Goal: Task Accomplishment & Management: Use online tool/utility

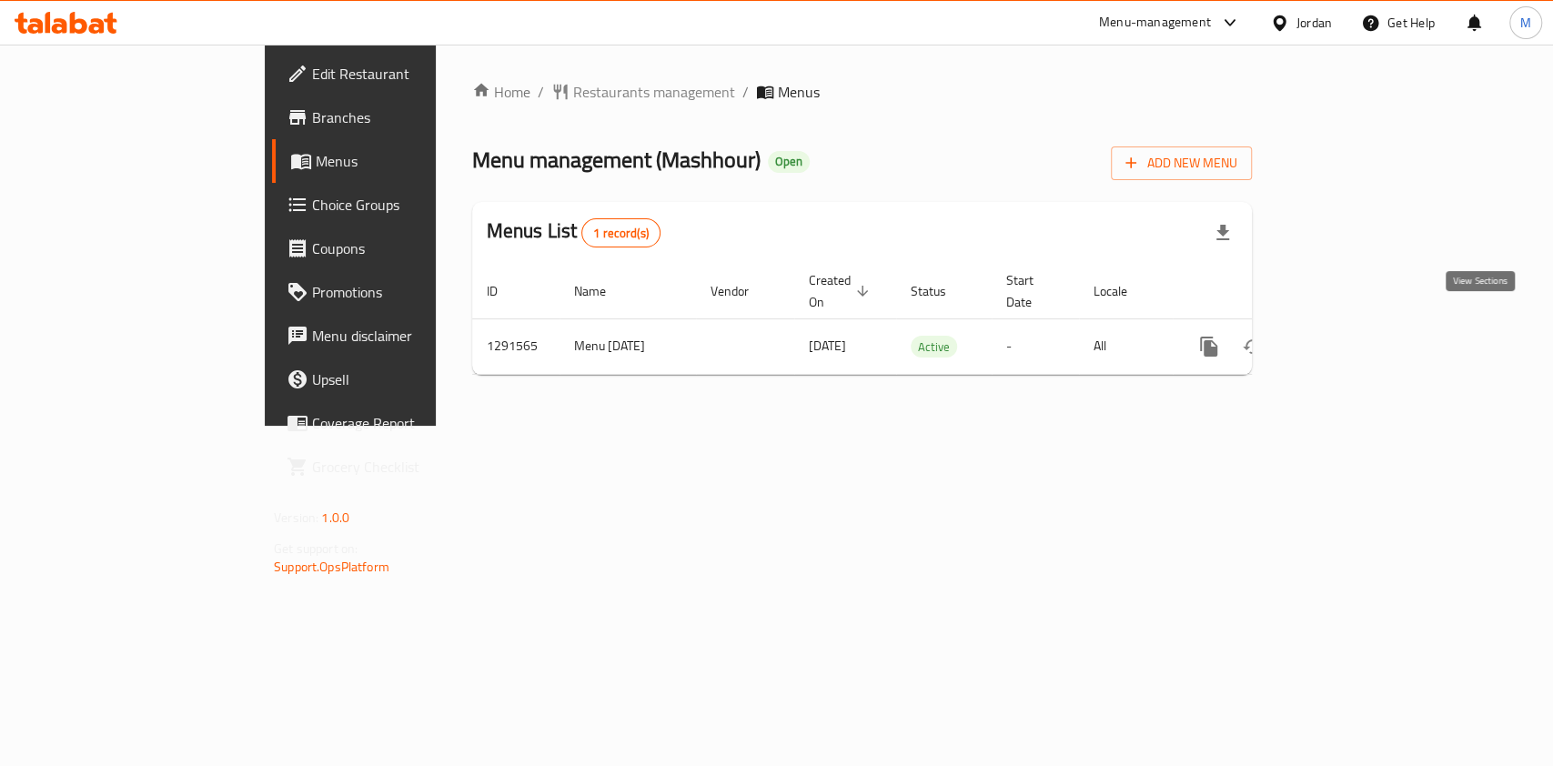
click at [1351, 336] on icon "enhanced table" at bounding box center [1340, 347] width 22 height 22
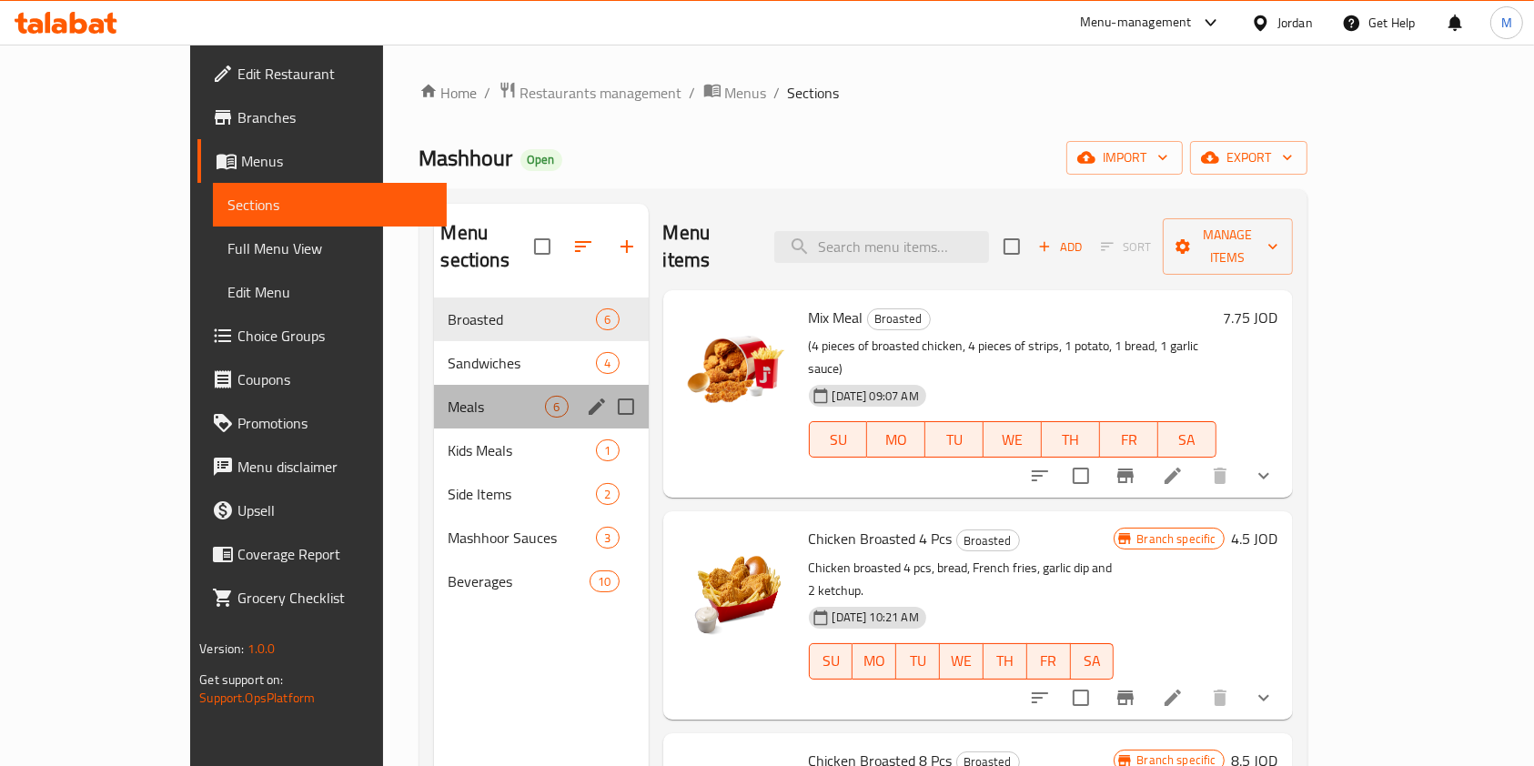
click at [434, 385] on div "Meals 6" at bounding box center [541, 407] width 215 height 44
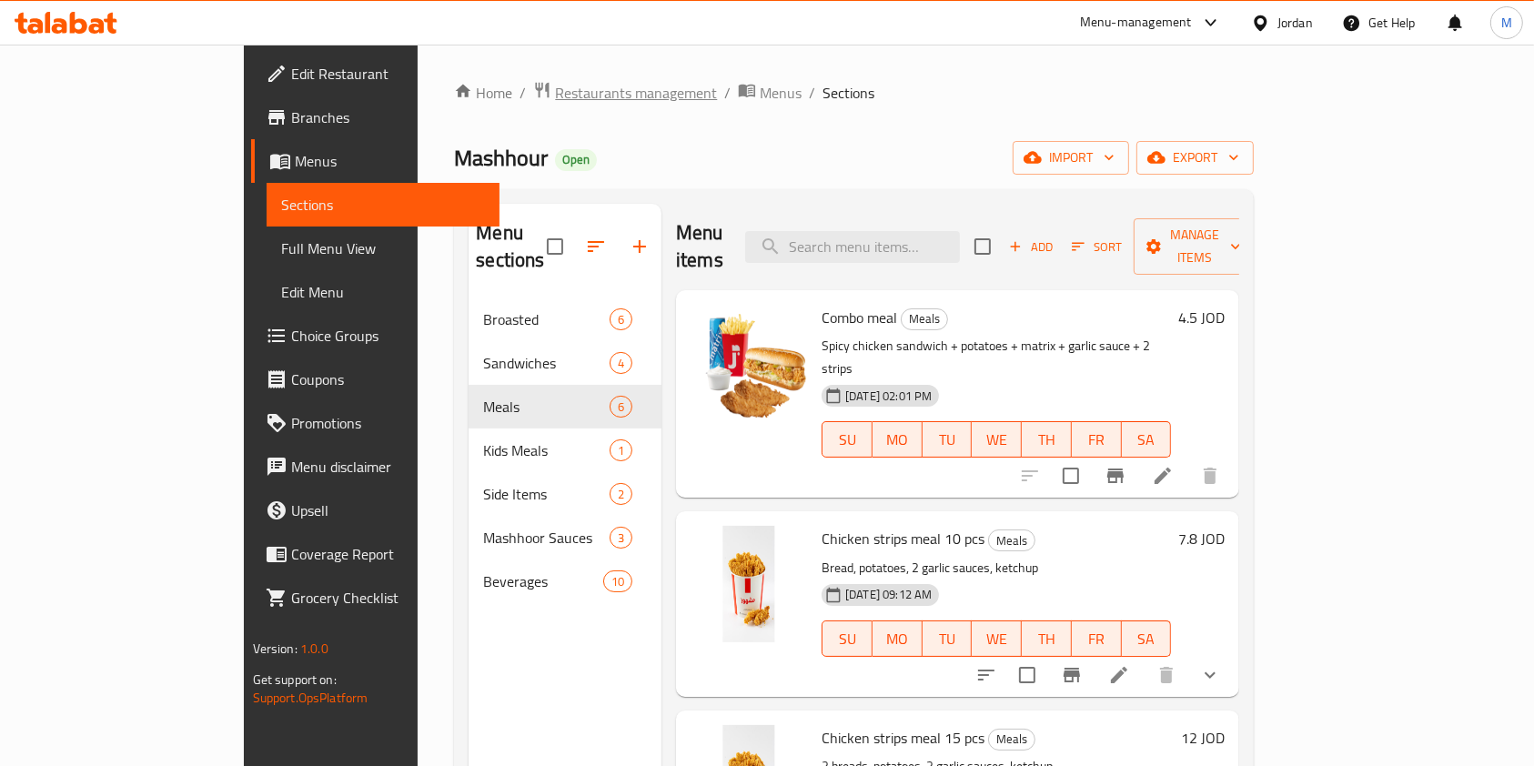
click at [555, 91] on span "Restaurants management" at bounding box center [636, 93] width 162 height 22
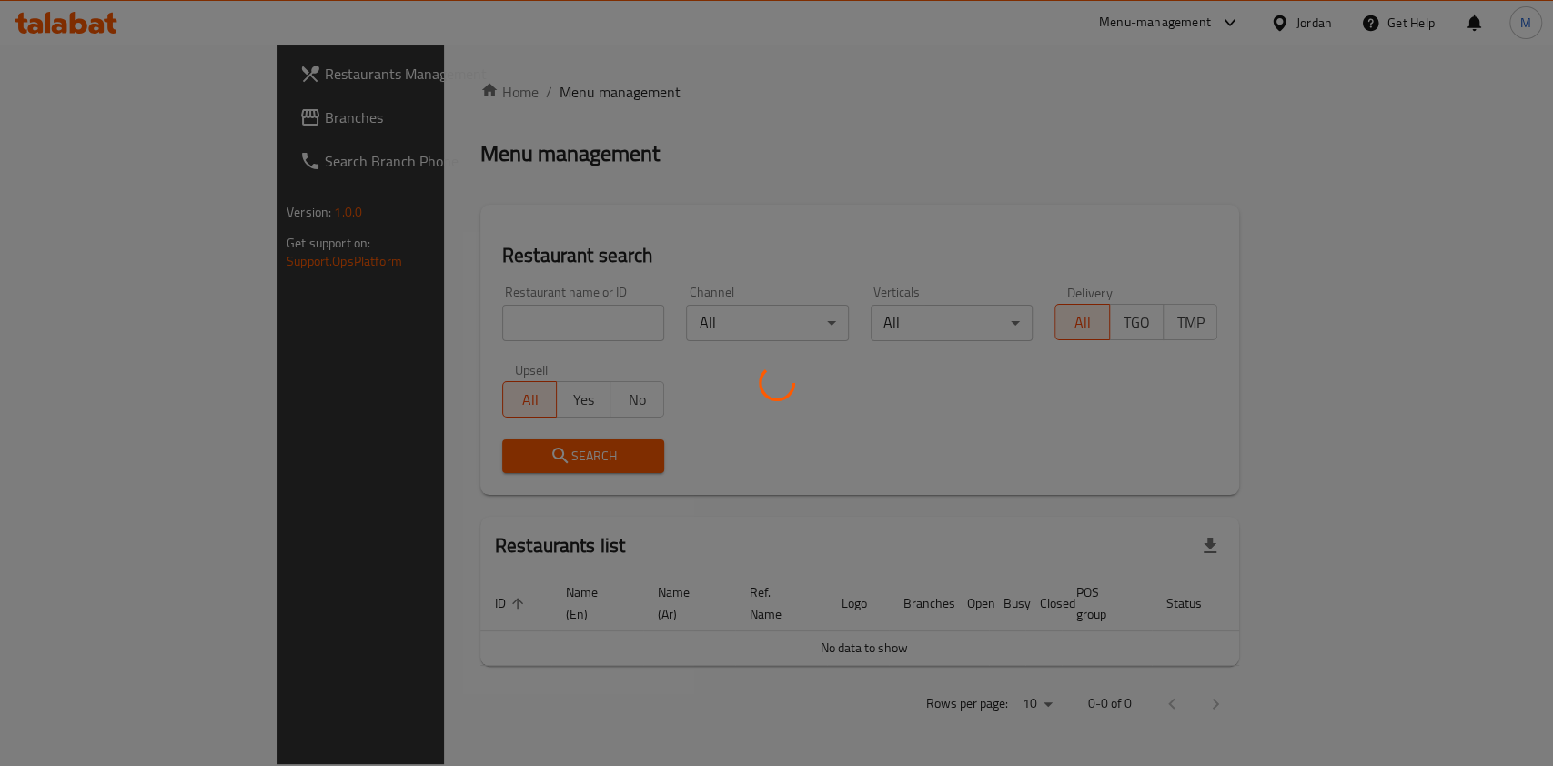
click at [428, 317] on div at bounding box center [776, 383] width 1553 height 766
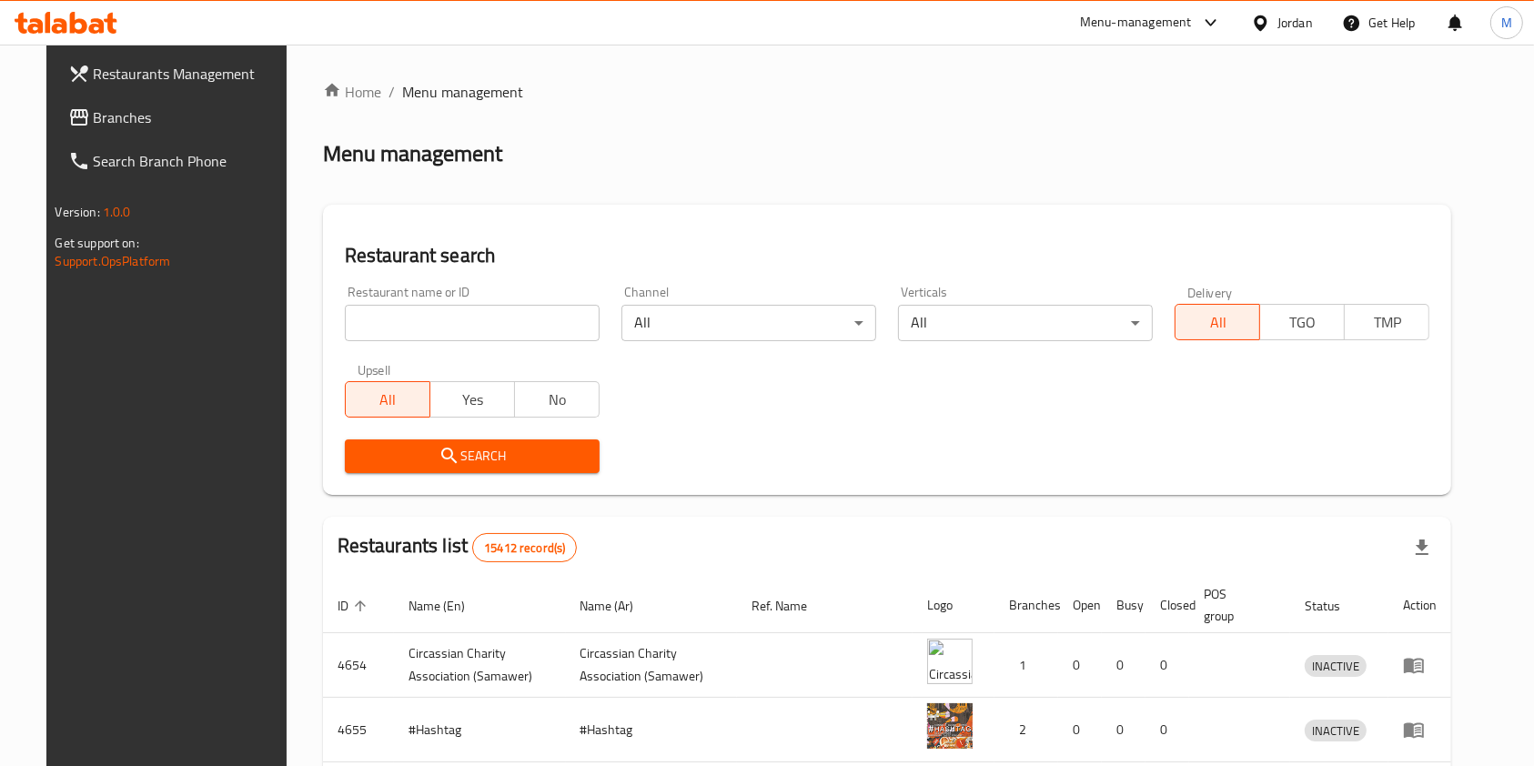
click at [452, 311] on input "search" at bounding box center [472, 323] width 255 height 36
type input "cone"
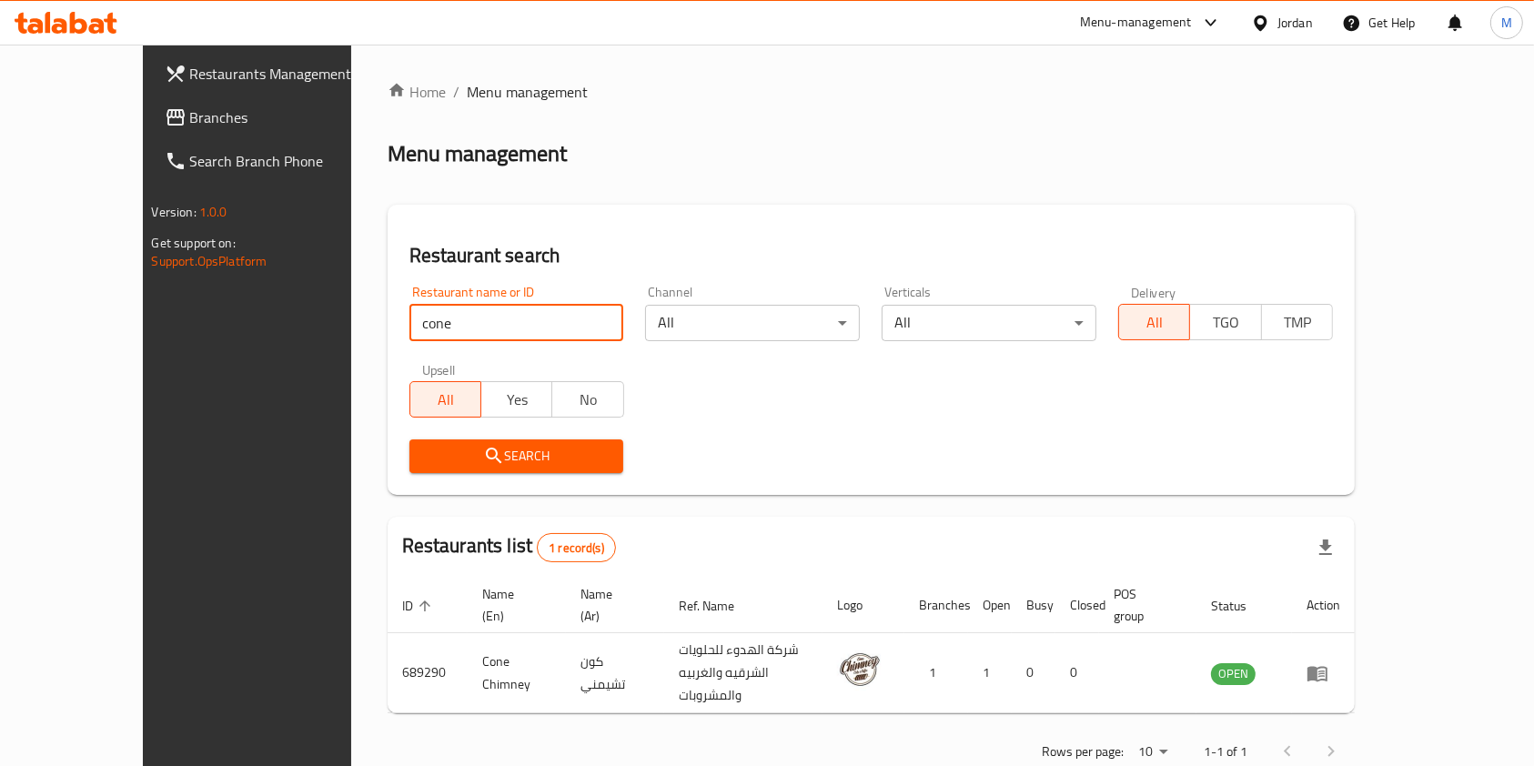
scroll to position [9, 0]
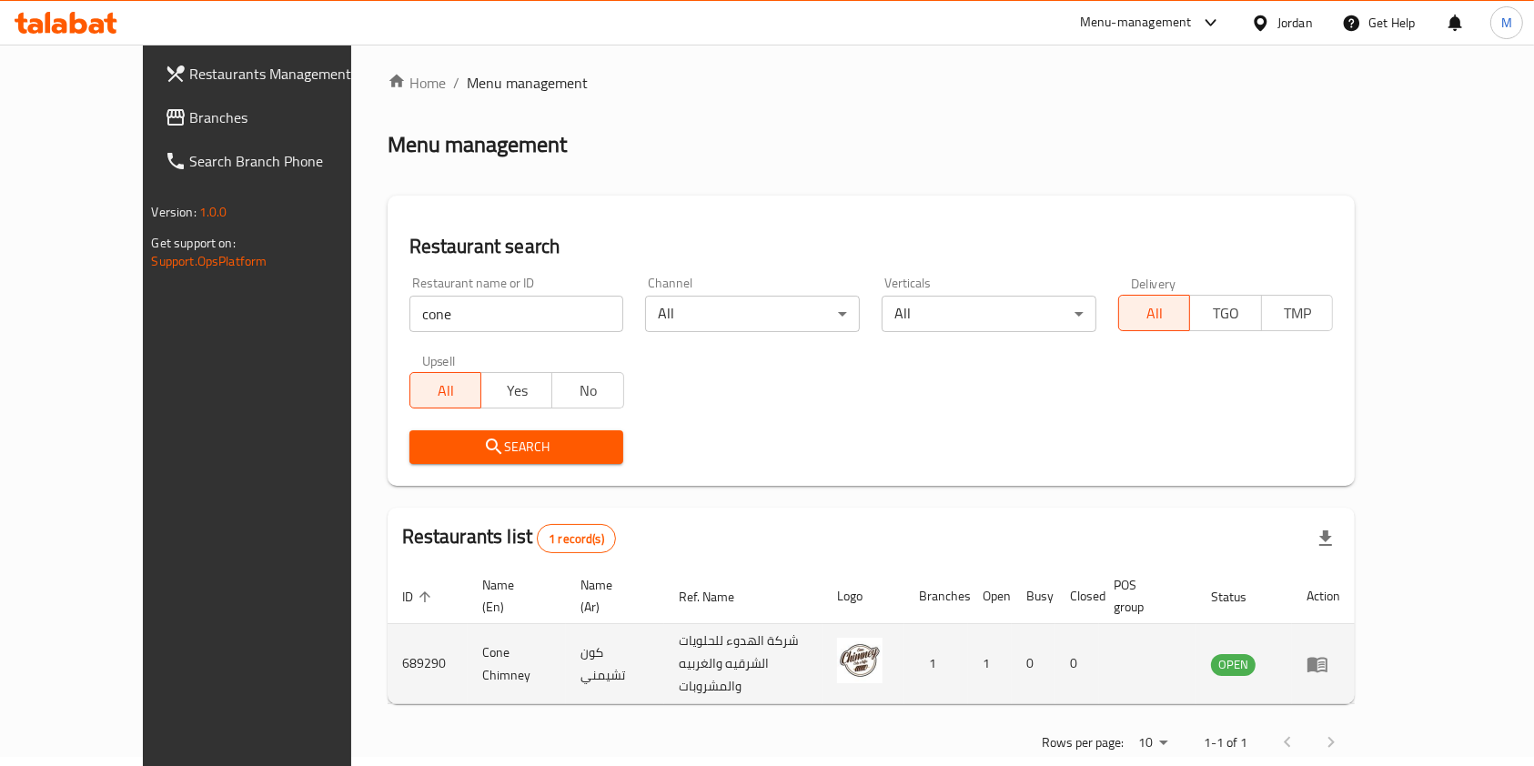
click at [387, 637] on td "689290" at bounding box center [427, 664] width 80 height 80
copy td "689290"
click at [468, 640] on td "Cone Chimney" at bounding box center [517, 664] width 98 height 80
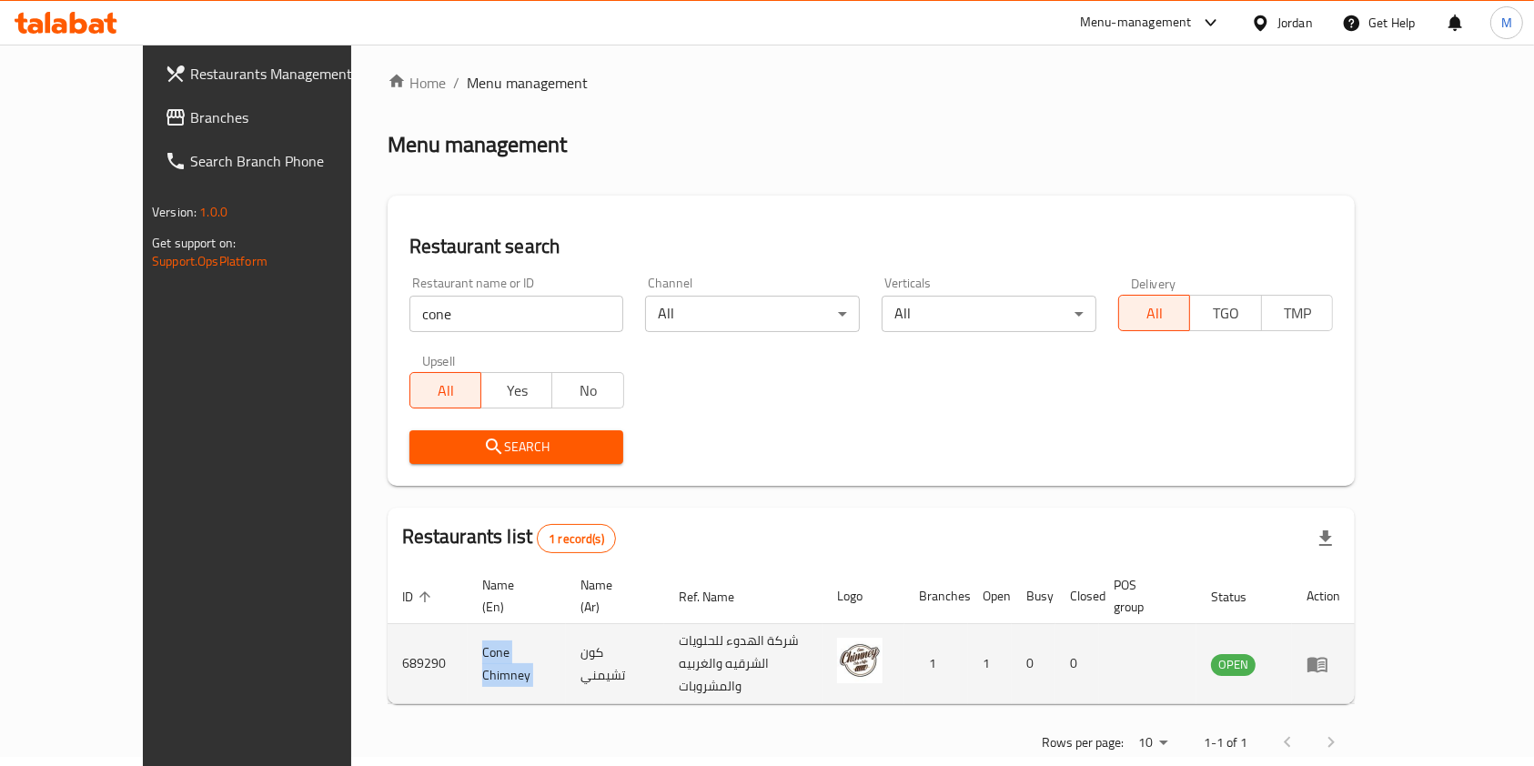
click at [468, 640] on td "Cone Chimney" at bounding box center [517, 664] width 98 height 80
copy td "Cone Chimney"
